Goal: Task Accomplishment & Management: Manage account settings

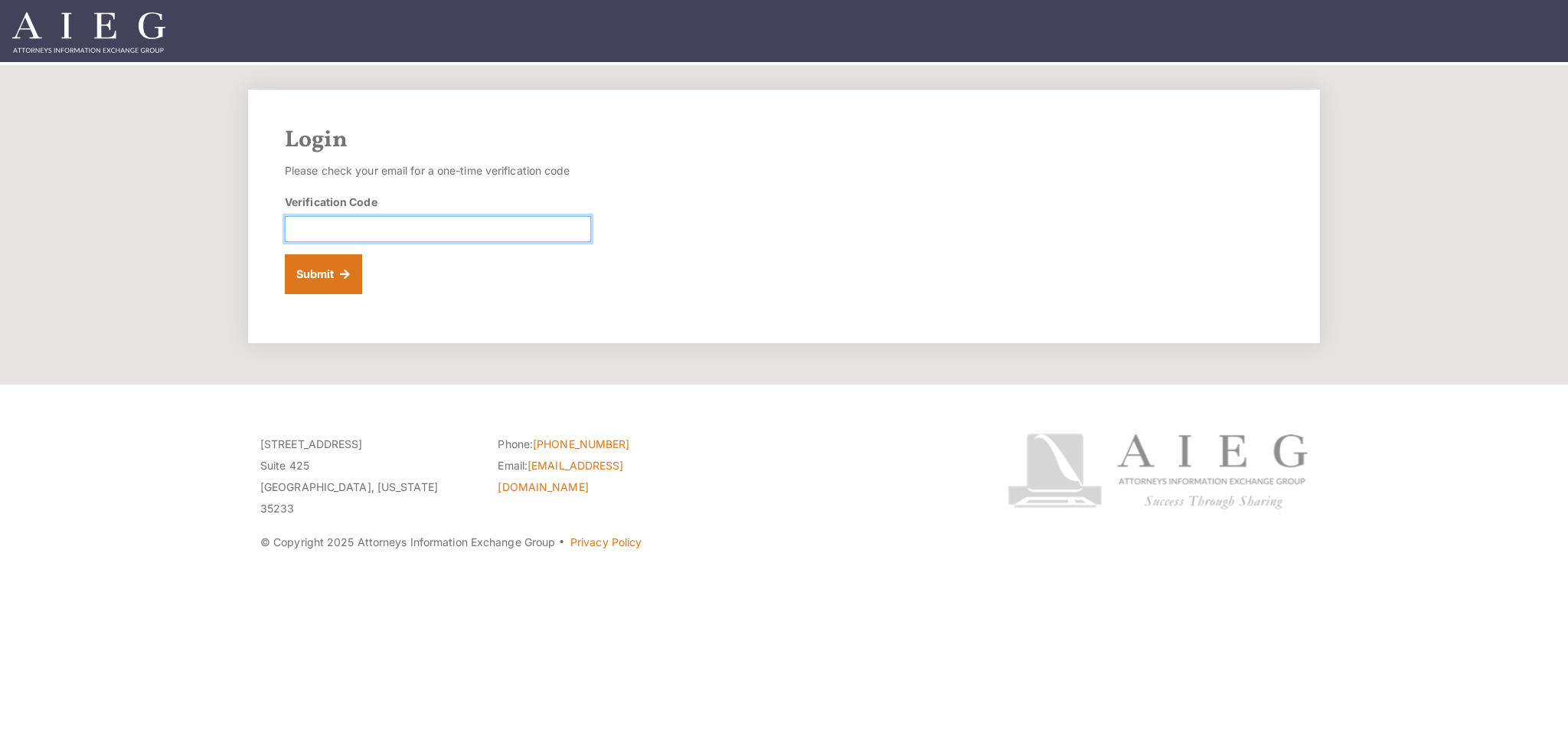
click at [327, 218] on input "Verification Code" at bounding box center [437, 229] width 306 height 26
paste input "439793"
type input "439793"
drag, startPoint x: 311, startPoint y: 263, endPoint x: 502, endPoint y: 283, distance: 192.0
click at [312, 263] on button "Submit" at bounding box center [323, 274] width 78 height 40
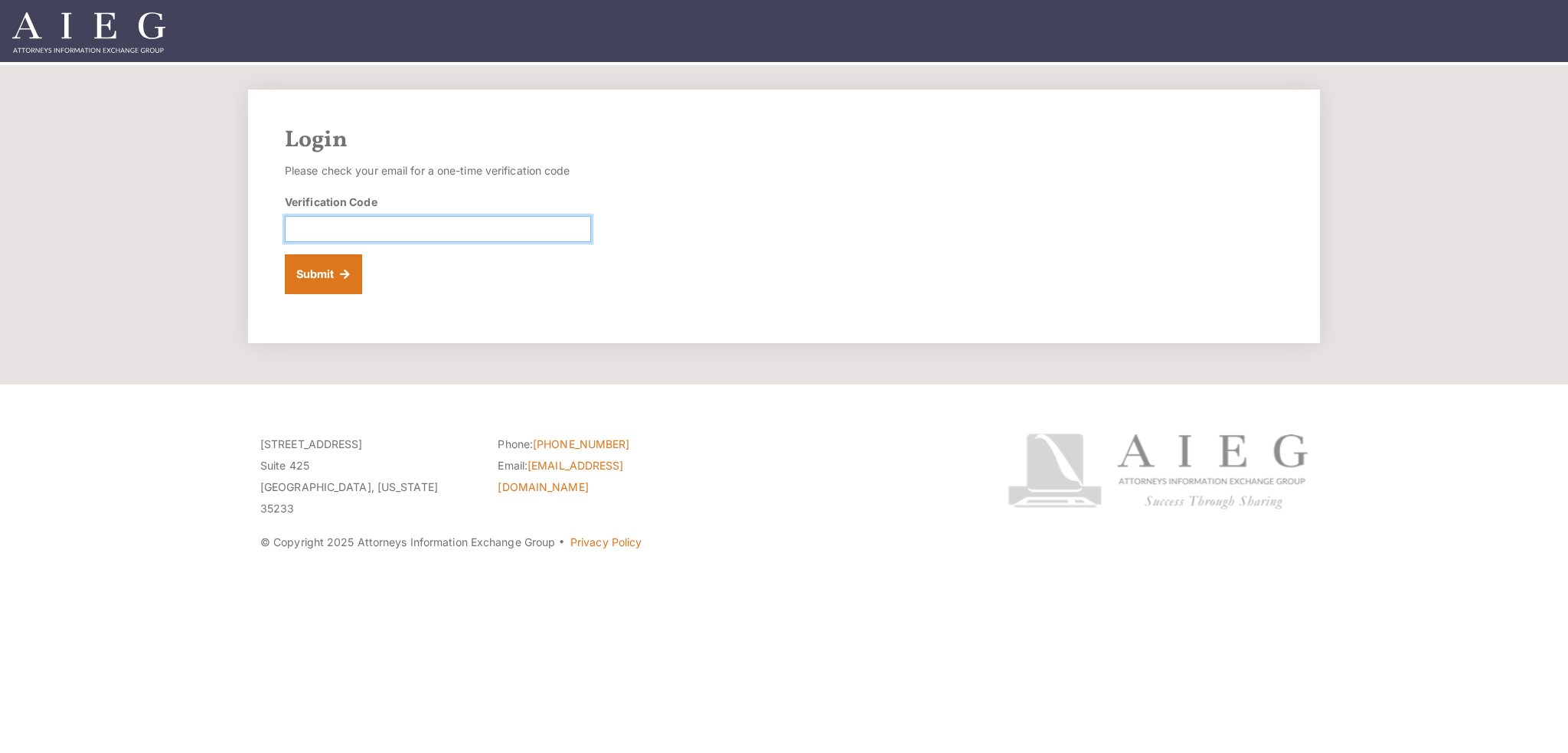
click at [347, 235] on input "Verification Code" at bounding box center [437, 229] width 306 height 26
paste input "927363"
type input "927363"
click at [327, 280] on button "Submit" at bounding box center [323, 274] width 78 height 40
